Goal: Information Seeking & Learning: Learn about a topic

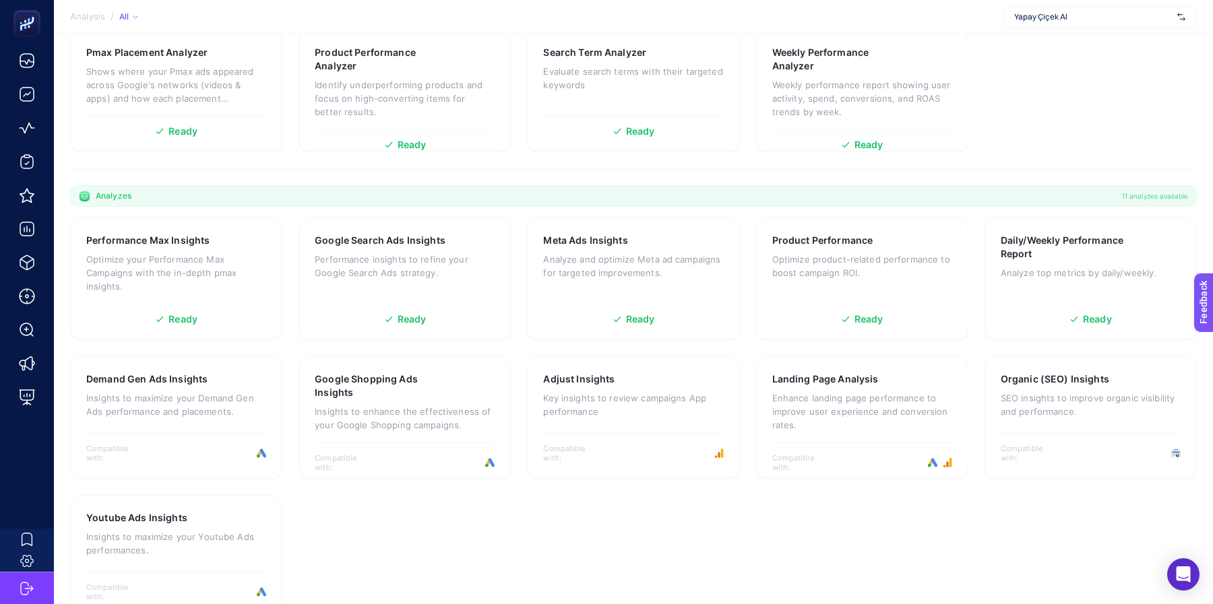
scroll to position [236, 0]
click at [1010, 412] on p "SEO insights to improve organic visibility and performance." at bounding box center [1091, 402] width 180 height 27
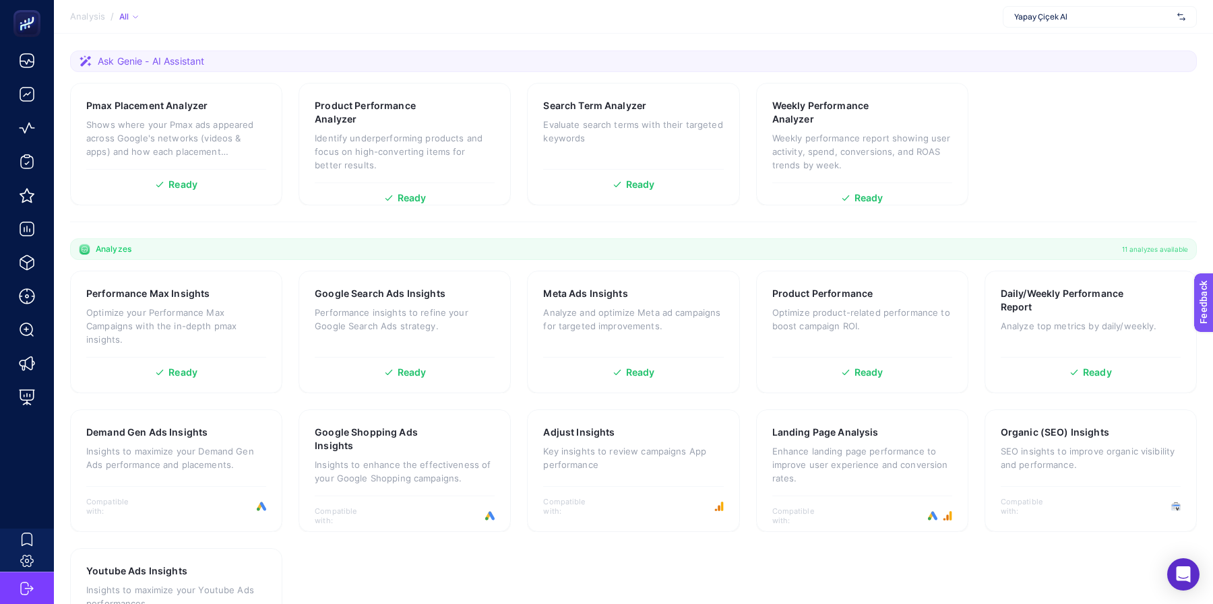
scroll to position [133, 0]
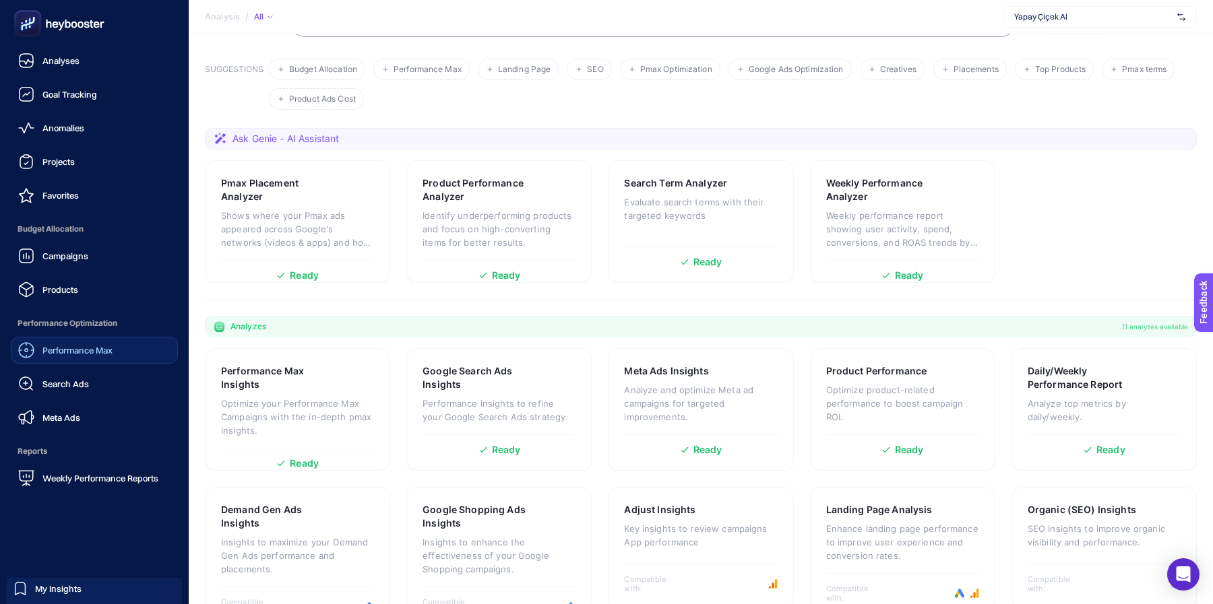
click at [100, 353] on span "Performance Max" at bounding box center [77, 350] width 70 height 11
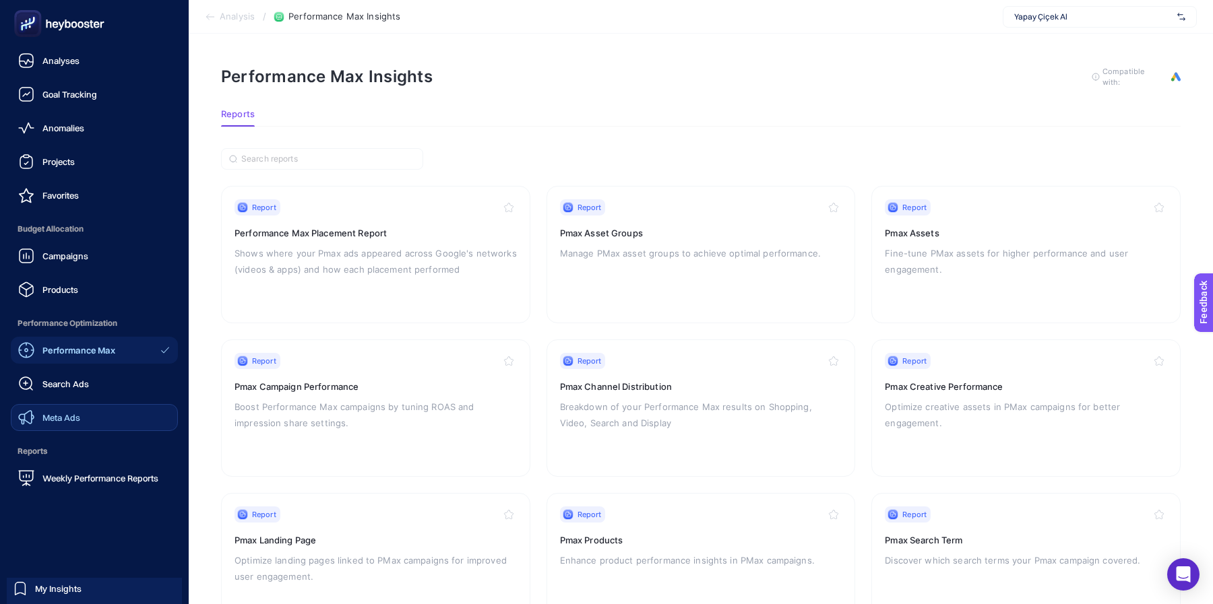
click at [51, 409] on link "Meta Ads" at bounding box center [94, 417] width 167 height 27
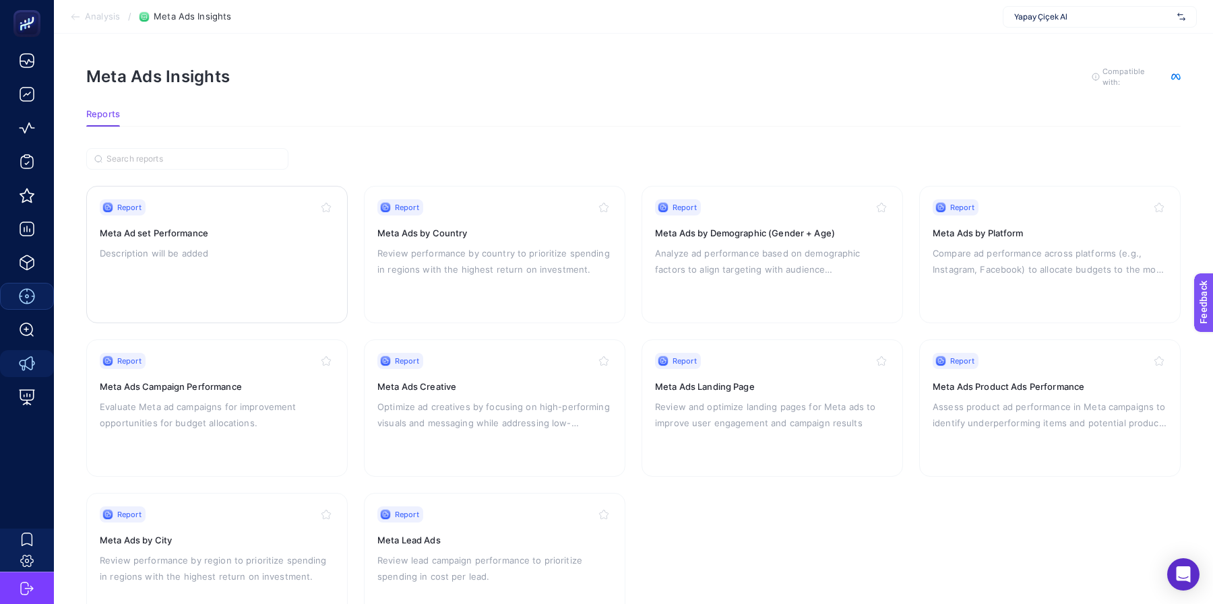
click at [218, 261] on div "Report Meta Ad set Performance Description will be added" at bounding box center [217, 254] width 234 height 110
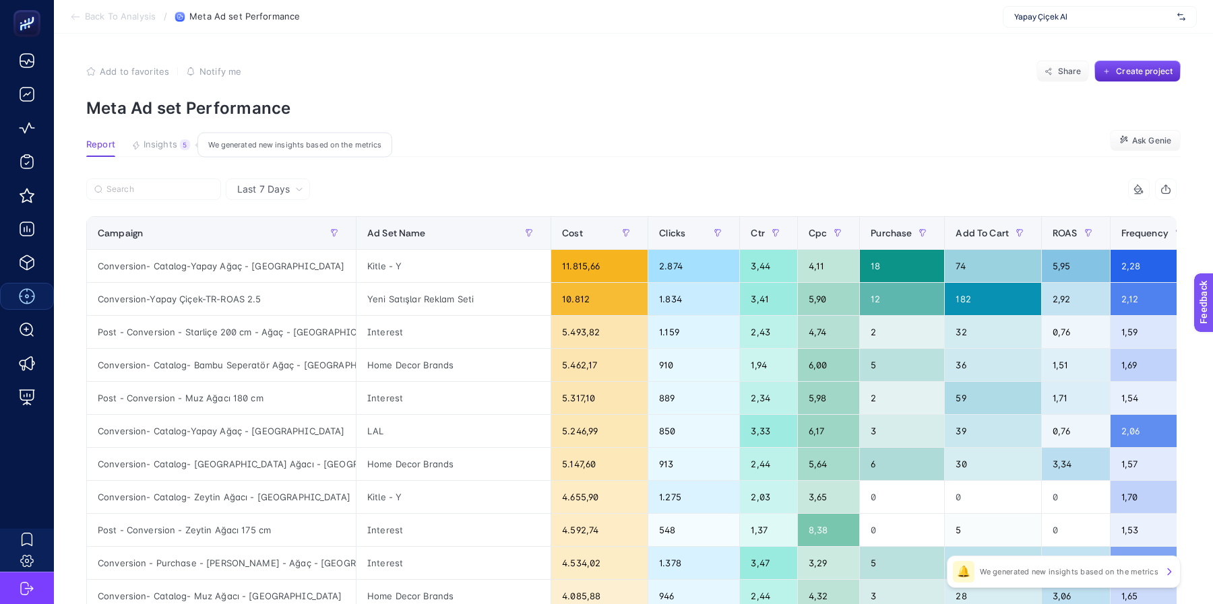
click at [165, 148] on span "Insights" at bounding box center [161, 144] width 34 height 11
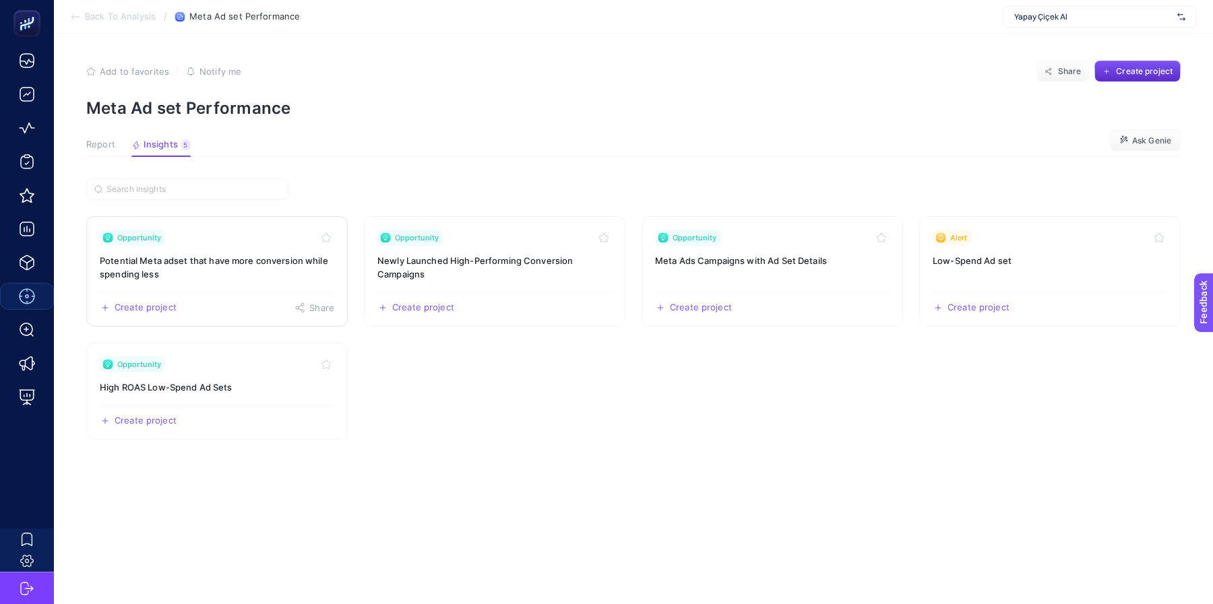
click at [221, 265] on h3 "Potential Meta adset that have more conversion while spending less" at bounding box center [217, 267] width 234 height 27
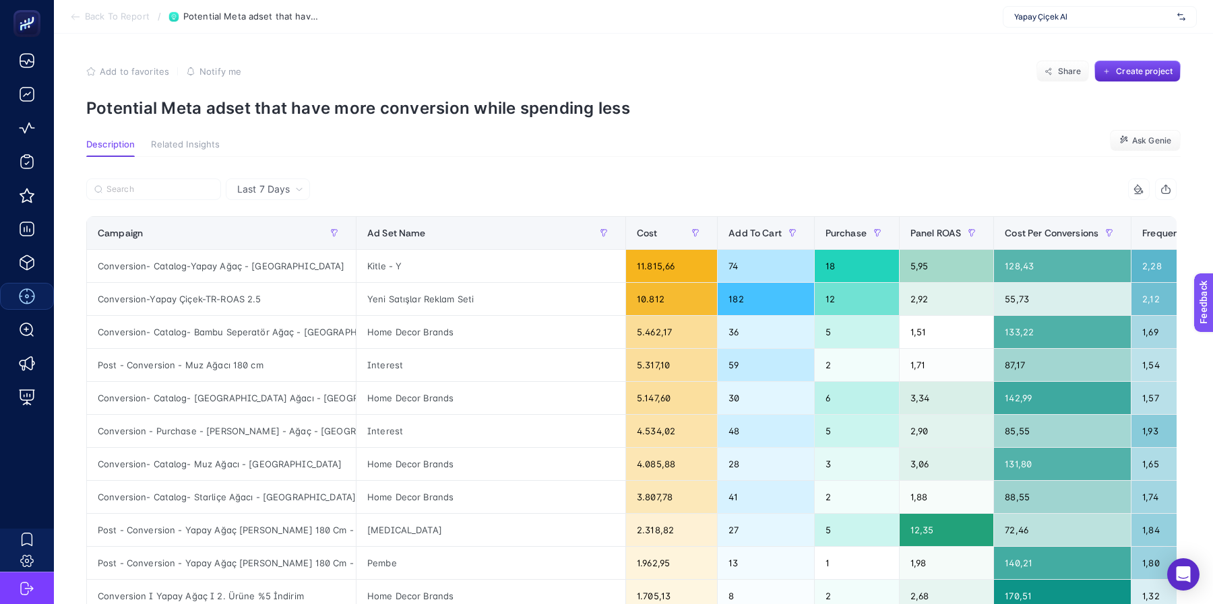
click at [199, 145] on span "Related Insights" at bounding box center [185, 144] width 69 height 11
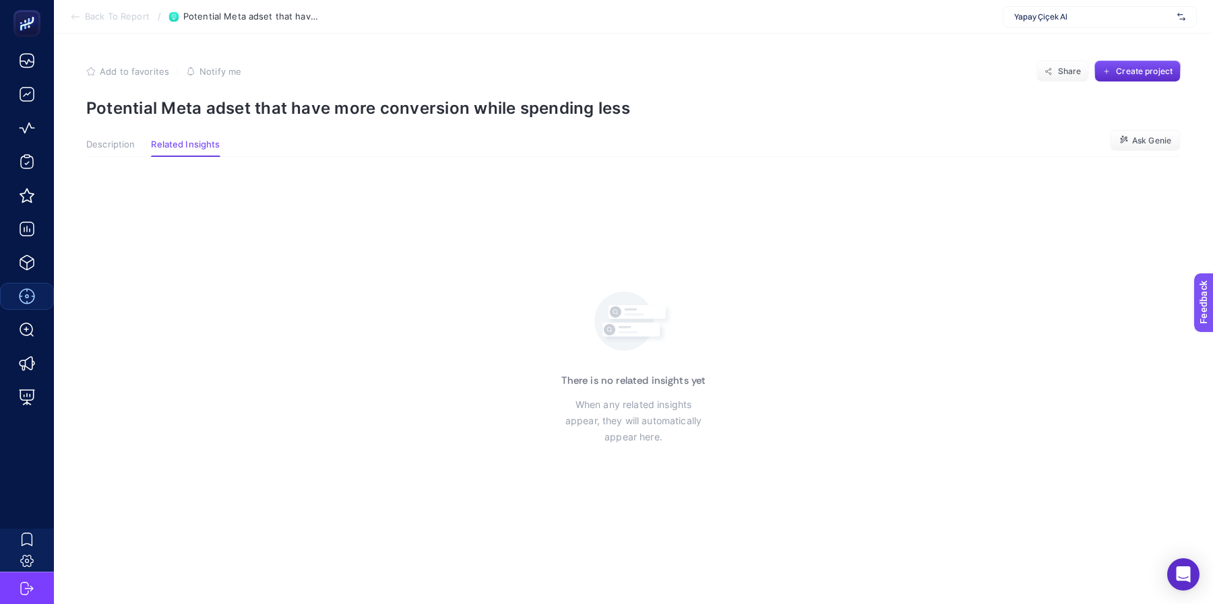
click at [110, 141] on span "Description" at bounding box center [110, 144] width 49 height 11
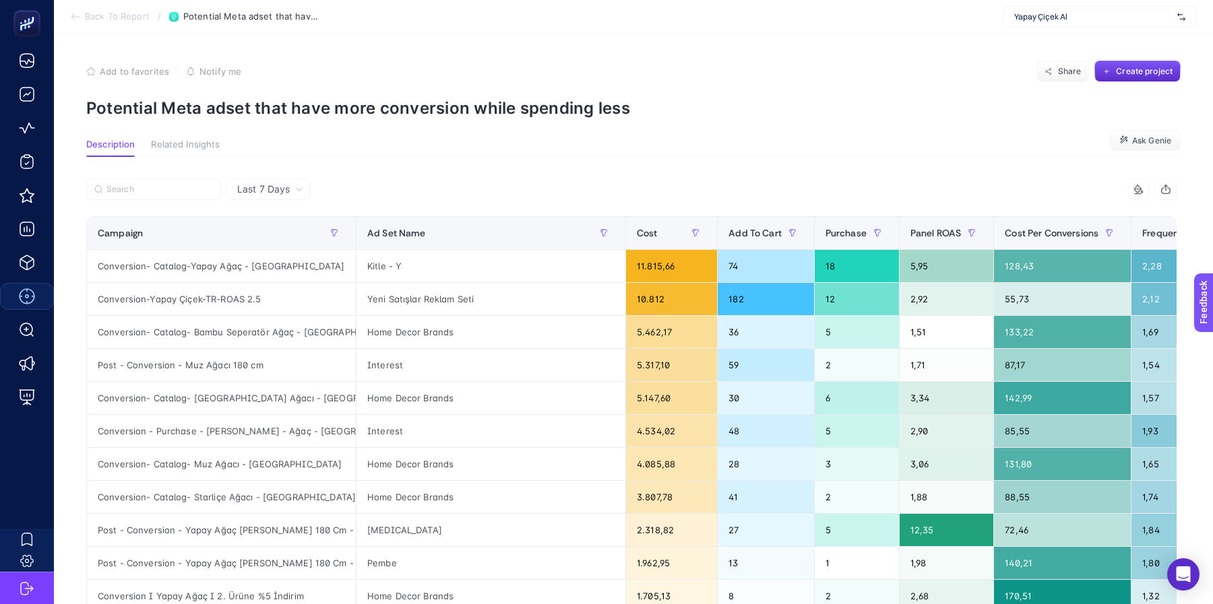
click at [770, 156] on section "Description Related Insights Ask Genie" at bounding box center [633, 148] width 1094 height 18
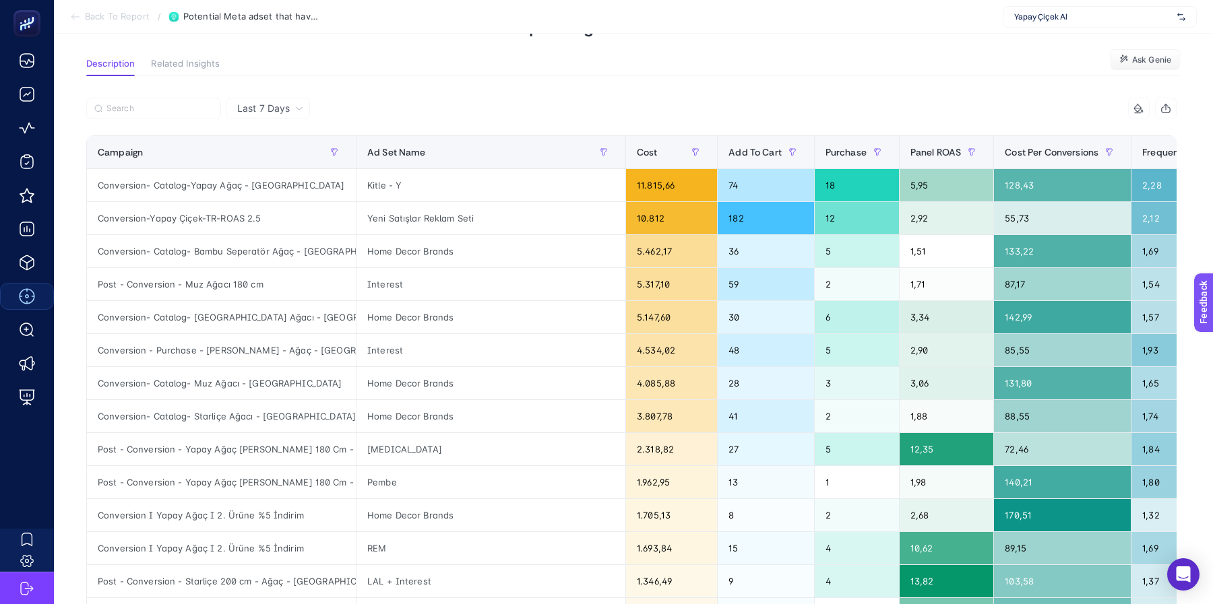
scroll to position [18, 0]
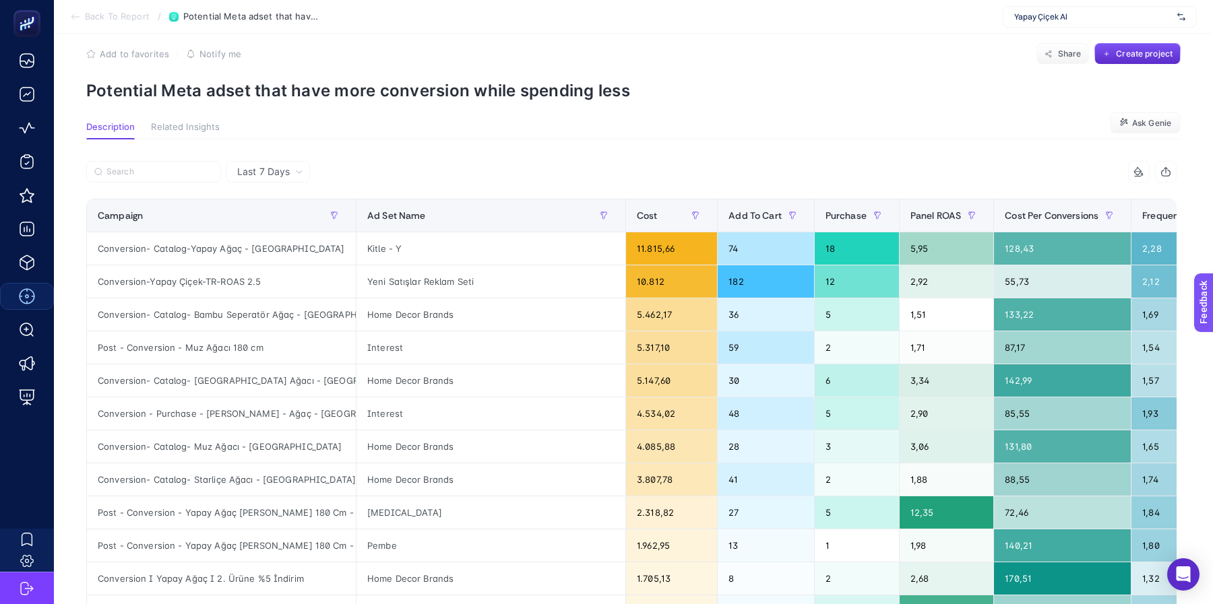
click at [258, 174] on span "Last 7 Days" at bounding box center [263, 171] width 53 height 13
click at [264, 228] on li "Last 30 Days" at bounding box center [268, 224] width 76 height 24
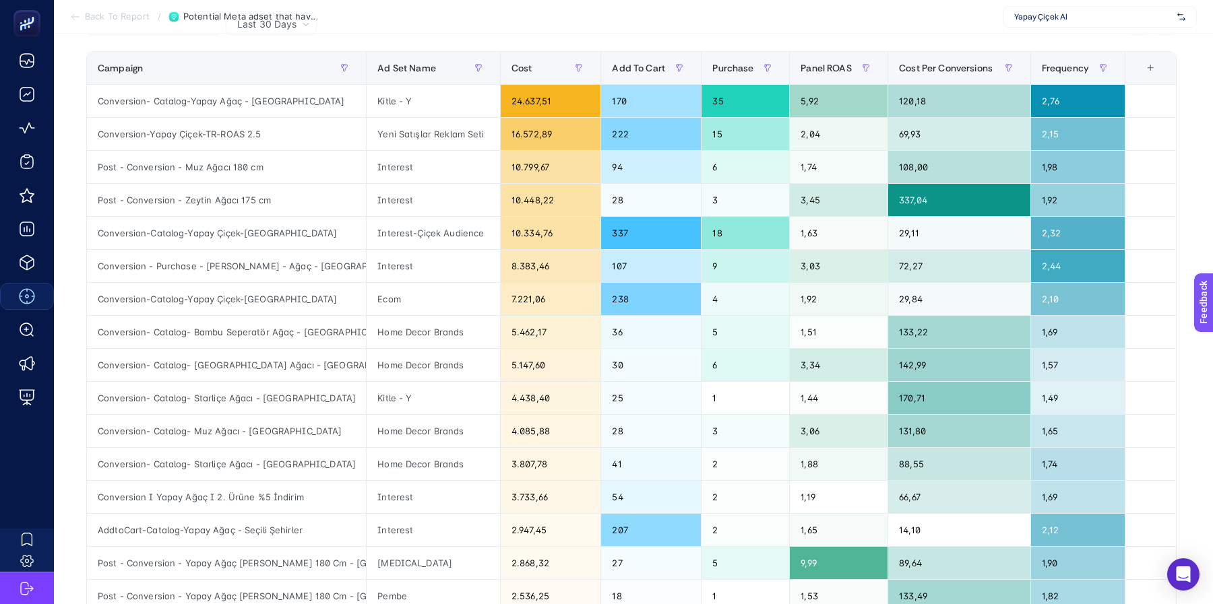
scroll to position [156, 0]
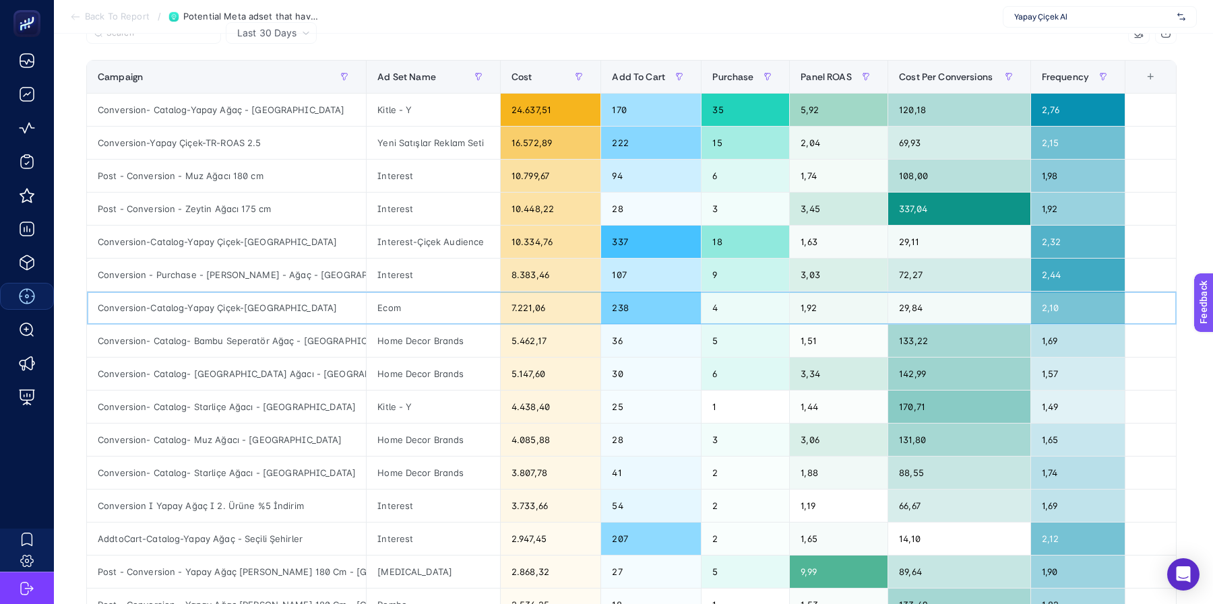
click at [393, 307] on div "Ecom" at bounding box center [433, 308] width 133 height 32
click at [285, 311] on div "Conversion-Catalog-Yapay Çiçek-[GEOGRAPHIC_DATA]" at bounding box center [226, 308] width 279 height 32
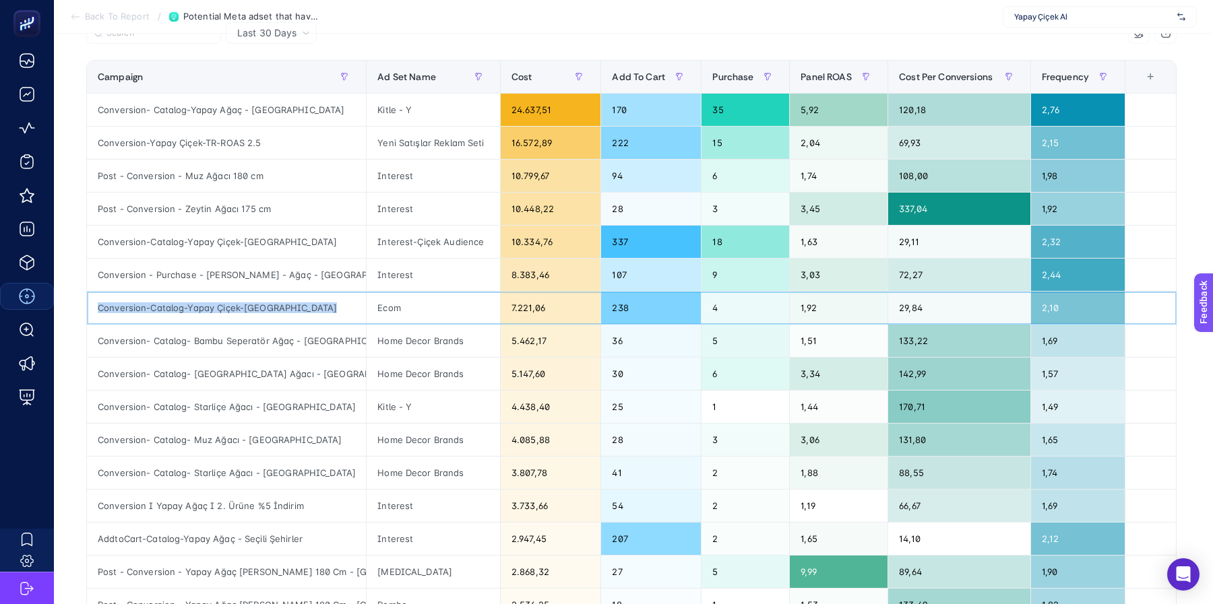
click at [285, 311] on div "Conversion-Catalog-Yapay Çiçek-[GEOGRAPHIC_DATA]" at bounding box center [226, 308] width 279 height 32
copy tr "Conversion-Catalog-Yapay Çiçek-[GEOGRAPHIC_DATA]"
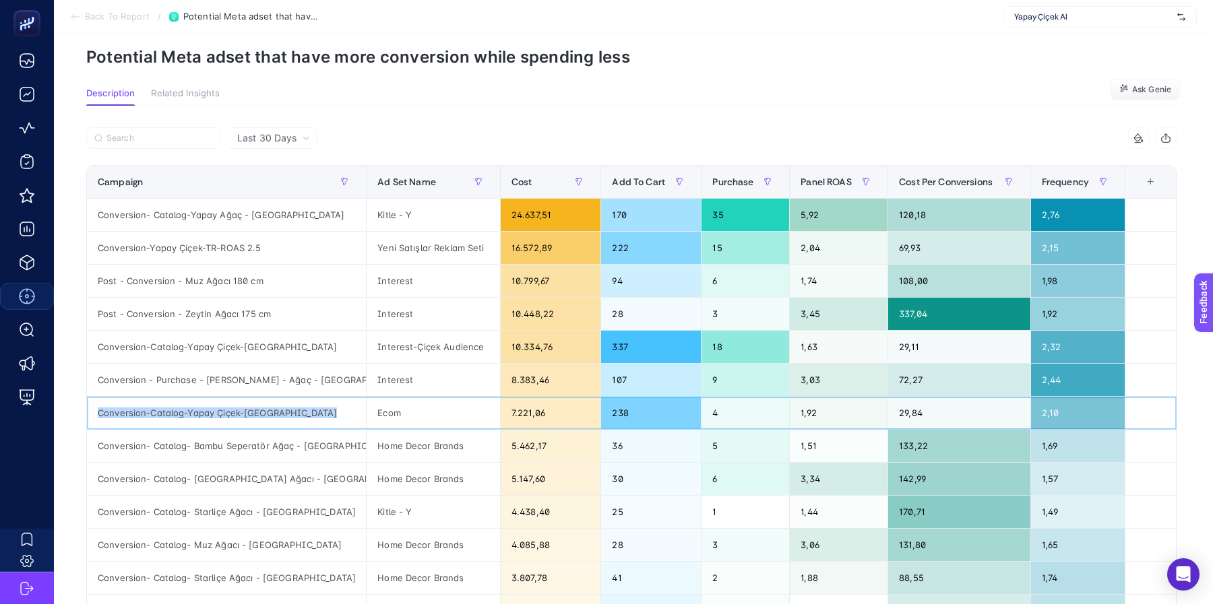
scroll to position [0, 0]
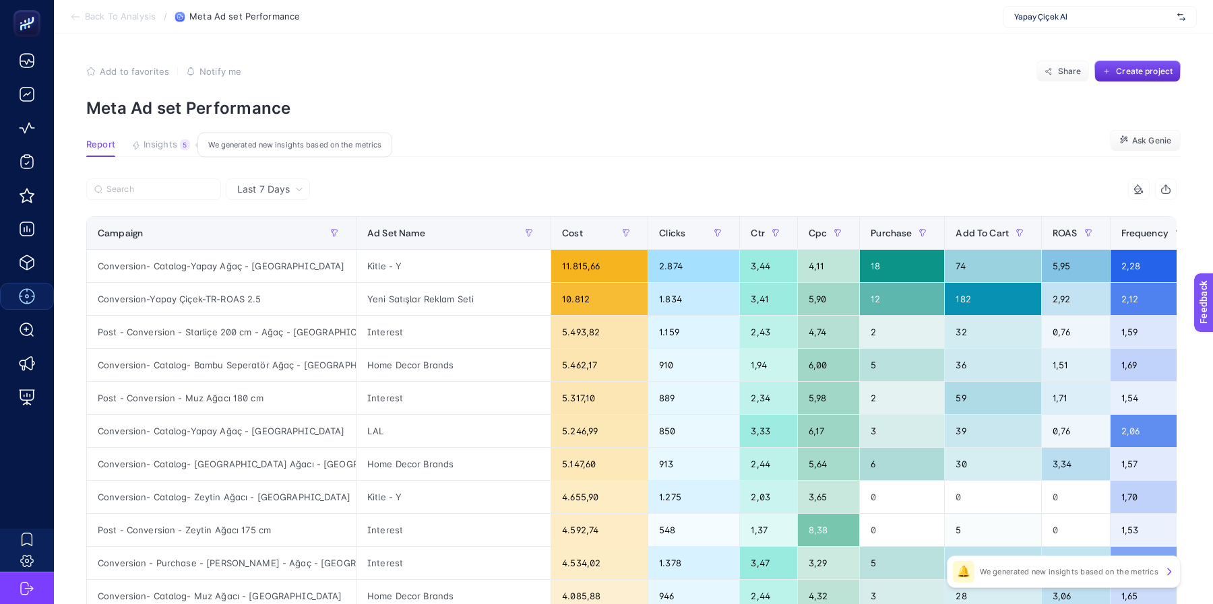
click at [159, 141] on span "Insights" at bounding box center [161, 144] width 34 height 11
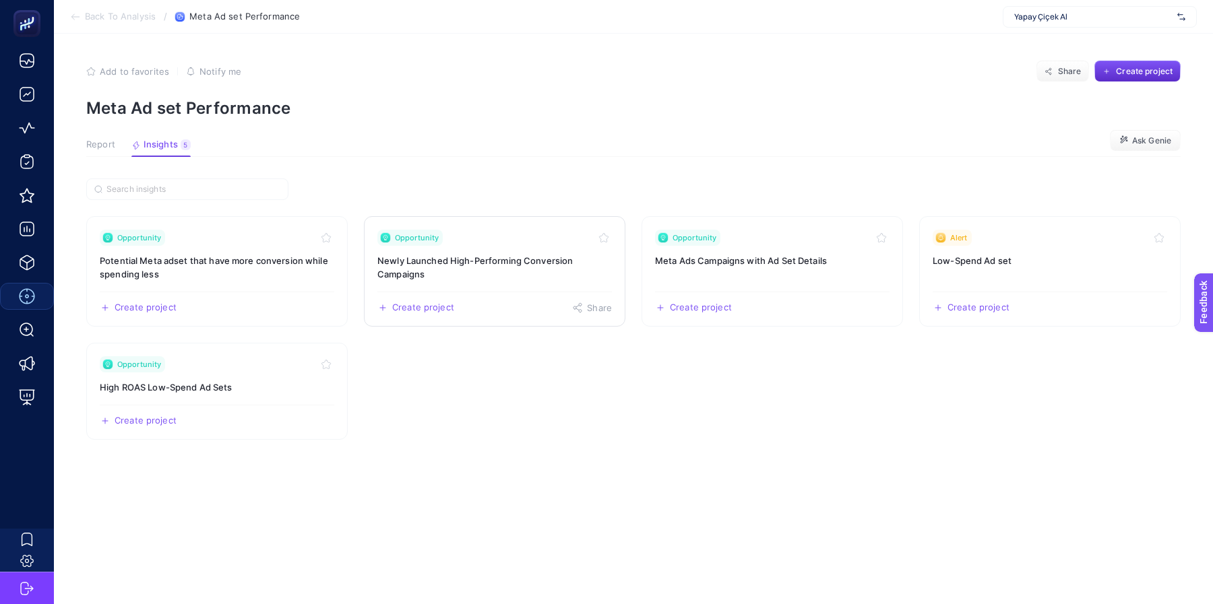
click at [507, 280] on h3 "Newly Launched High-Performing Conversion Campaigns" at bounding box center [494, 267] width 234 height 27
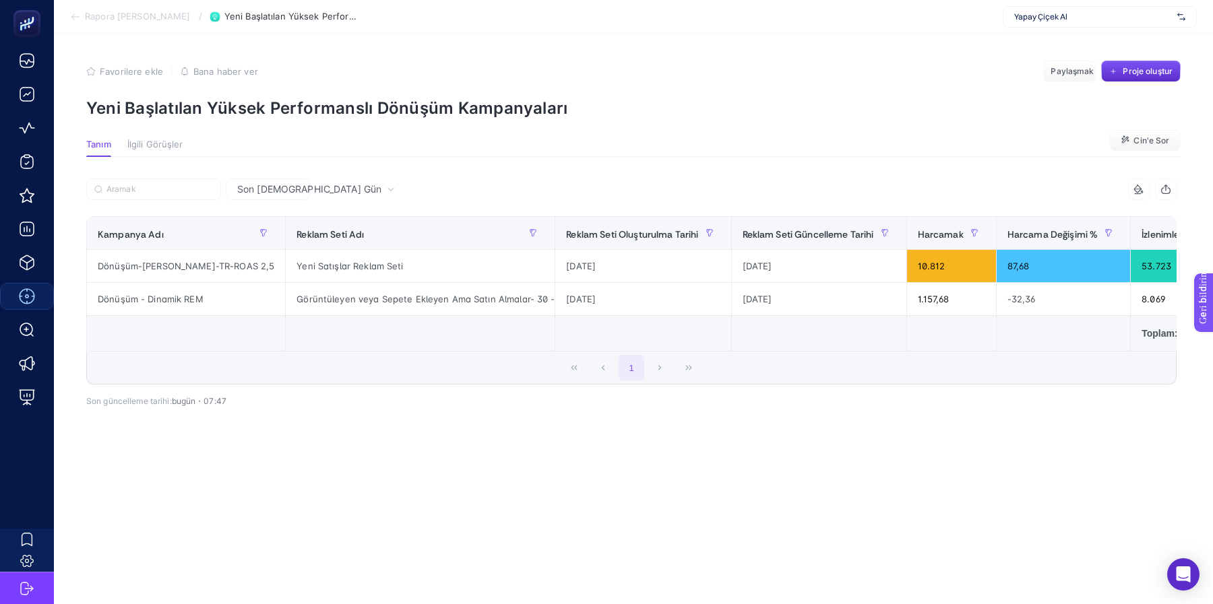
click at [285, 194] on div "Son [DEMOGRAPHIC_DATA] Gün" at bounding box center [316, 189] width 168 height 9
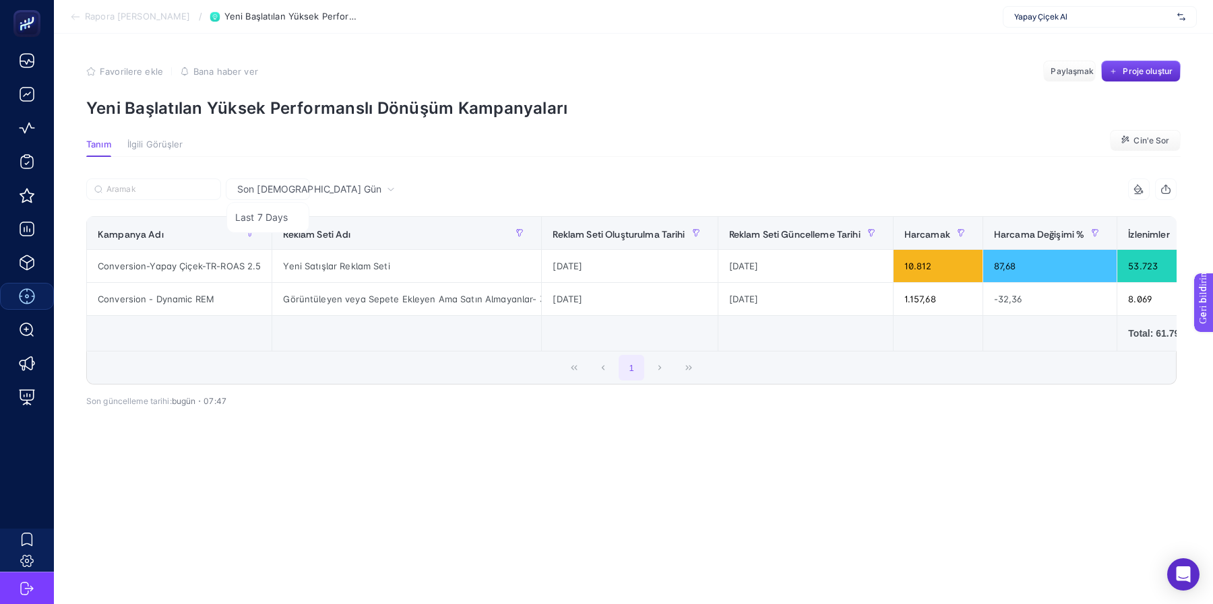
click at [285, 194] on div "Son [DEMOGRAPHIC_DATA] Gün" at bounding box center [316, 189] width 168 height 9
click at [277, 189] on font "Son [DEMOGRAPHIC_DATA] Gün" at bounding box center [309, 188] width 144 height 11
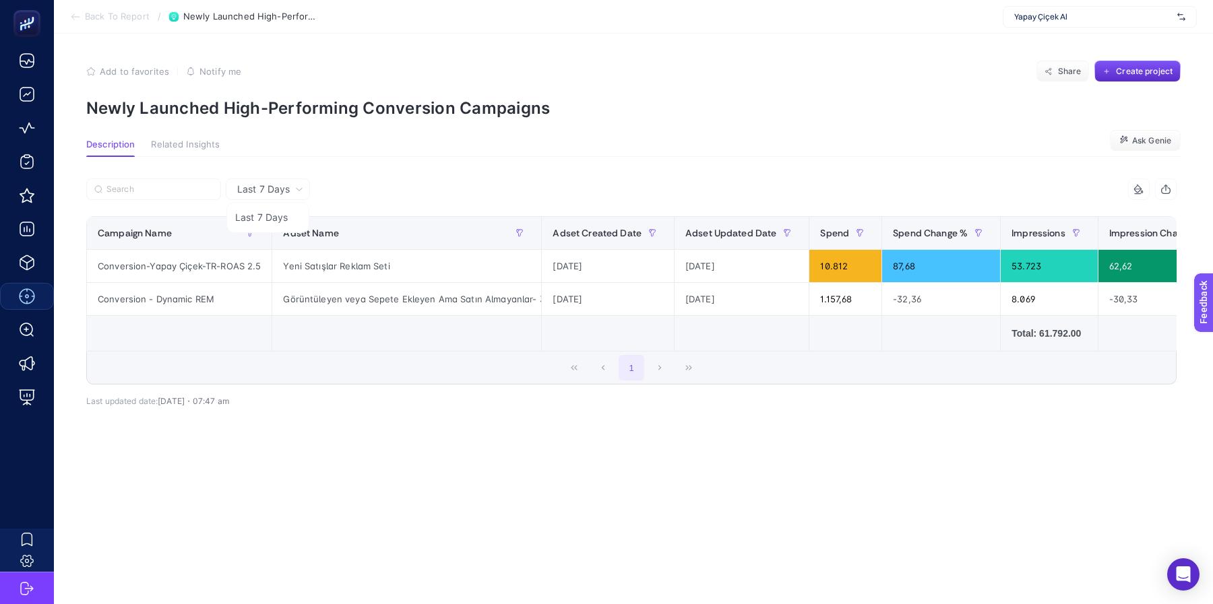
click at [199, 144] on span "Related Insights" at bounding box center [185, 144] width 69 height 11
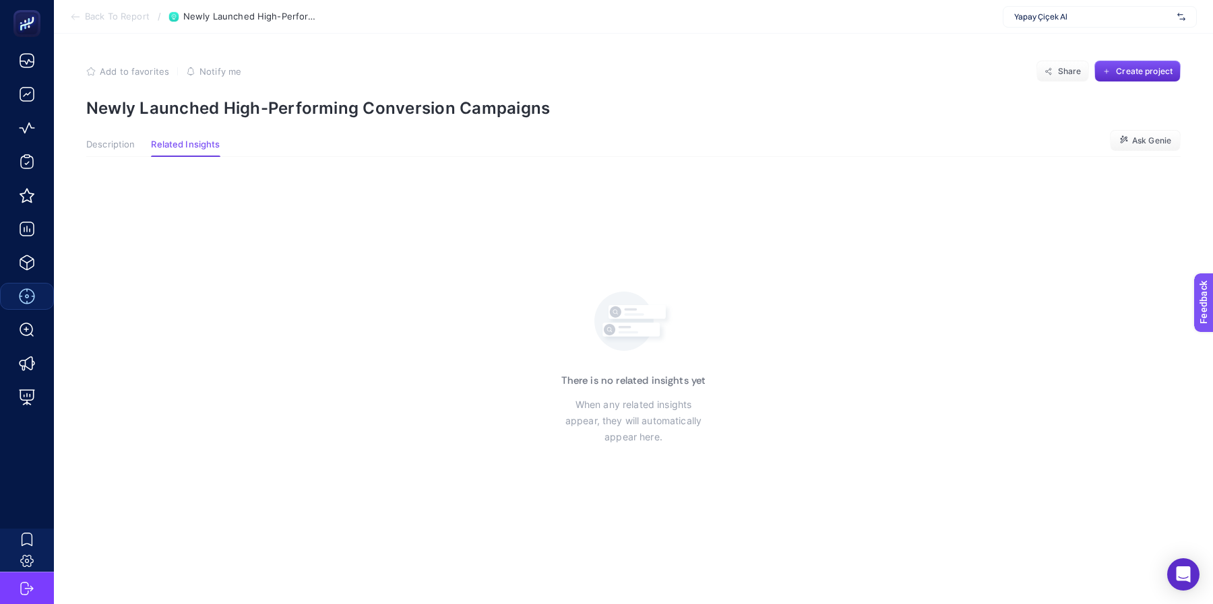
click at [138, 17] on span "Back To Report" at bounding box center [117, 16] width 65 height 11
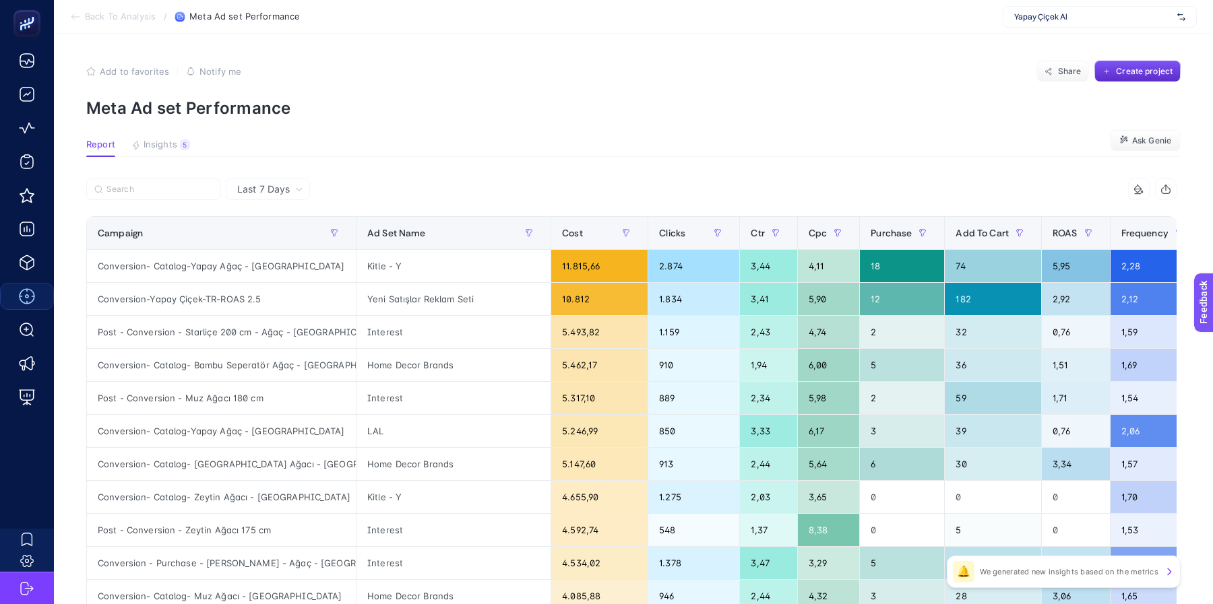
click at [260, 180] on div "Last 7 Days" at bounding box center [268, 190] width 84 height 22
click at [261, 219] on li "Last 7 Days" at bounding box center [268, 217] width 76 height 24
click at [157, 140] on span "Insights" at bounding box center [161, 144] width 34 height 11
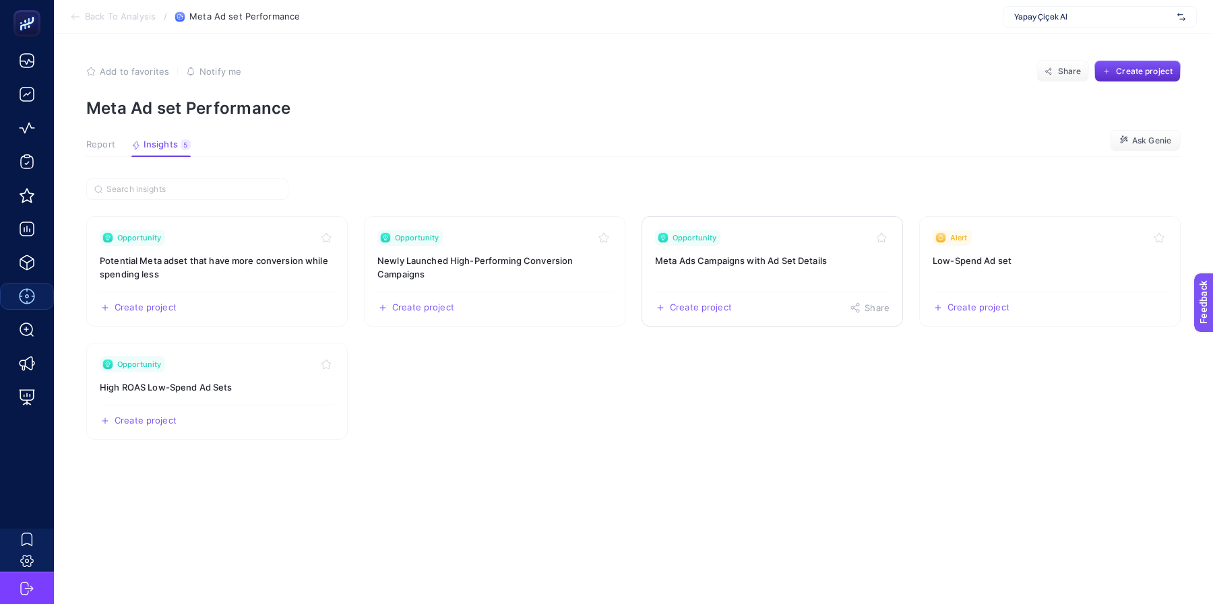
click at [790, 257] on h3 "Meta Ads Campaigns with Ad Set Details" at bounding box center [772, 260] width 234 height 13
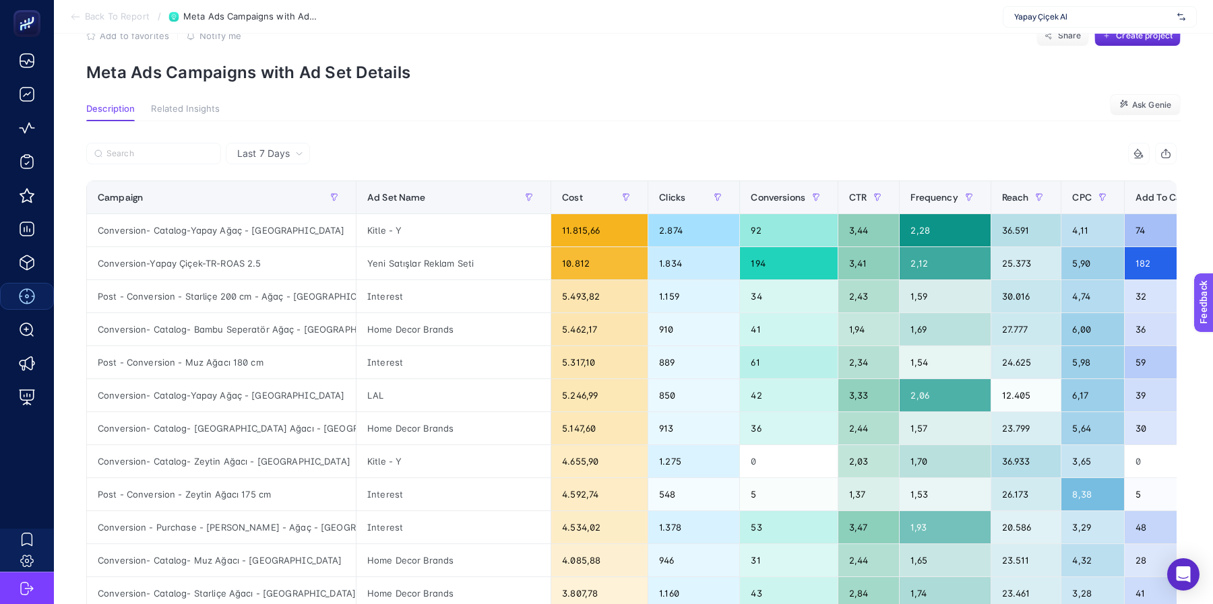
scroll to position [33, 0]
